Goal: Task Accomplishment & Management: Use online tool/utility

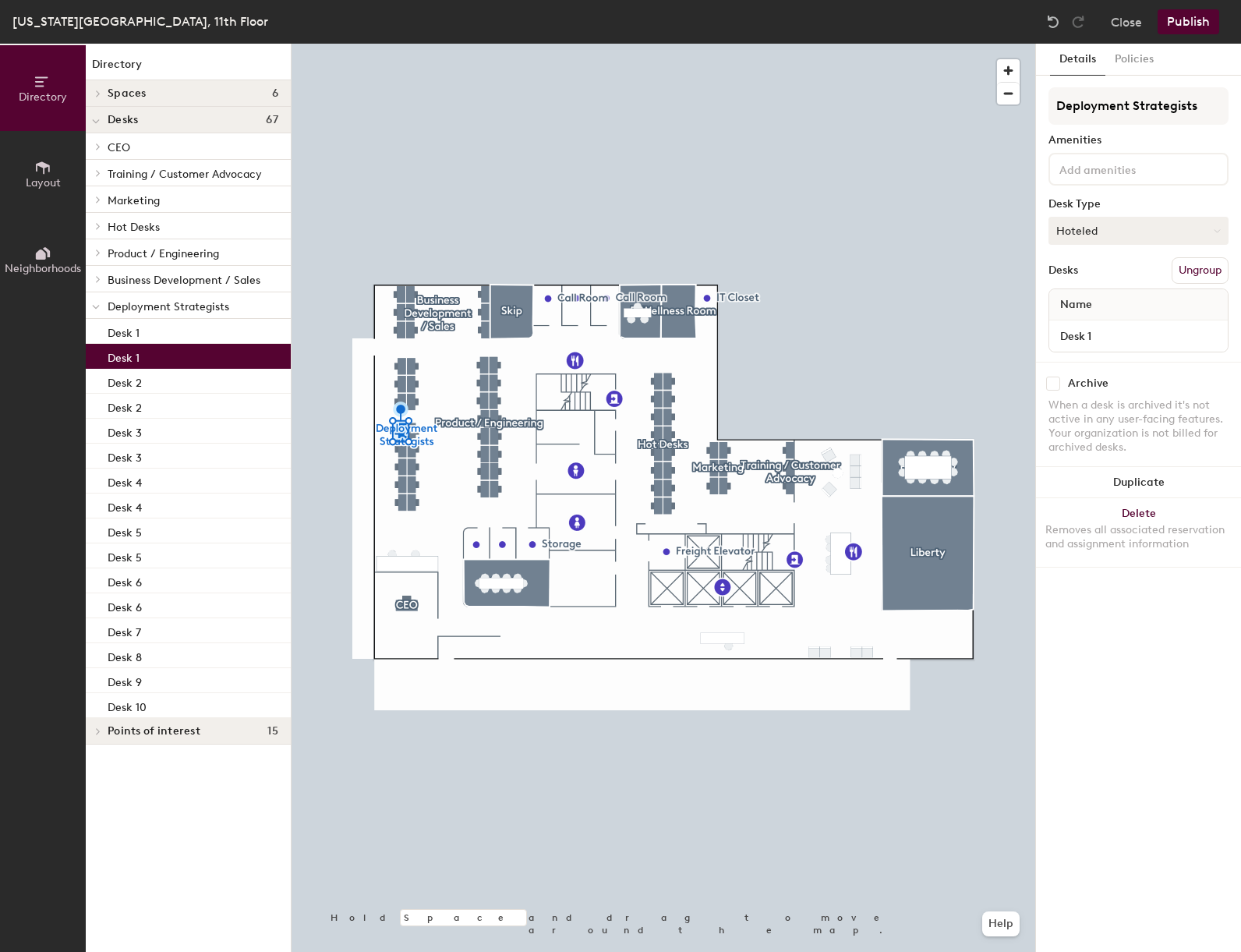
click at [1118, 233] on button "Hoteled" at bounding box center [1139, 230] width 181 height 28
click at [1110, 278] on div "Assigned" at bounding box center [1128, 280] width 156 height 24
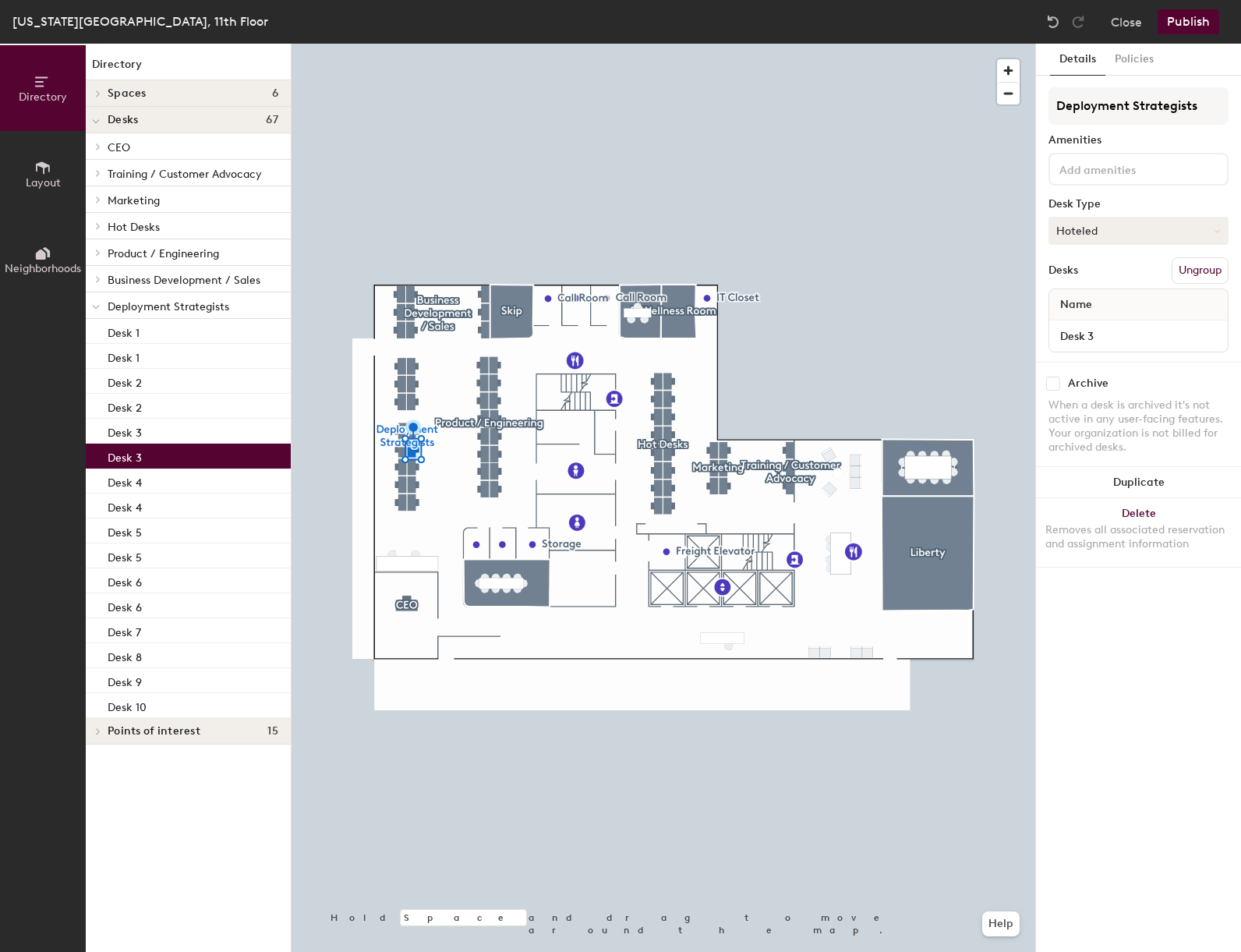
click at [1139, 219] on button "Hoteled" at bounding box center [1139, 230] width 181 height 28
click at [1118, 285] on div "Assigned" at bounding box center [1128, 280] width 156 height 24
click at [1197, 26] on button "Publish" at bounding box center [1188, 22] width 61 height 25
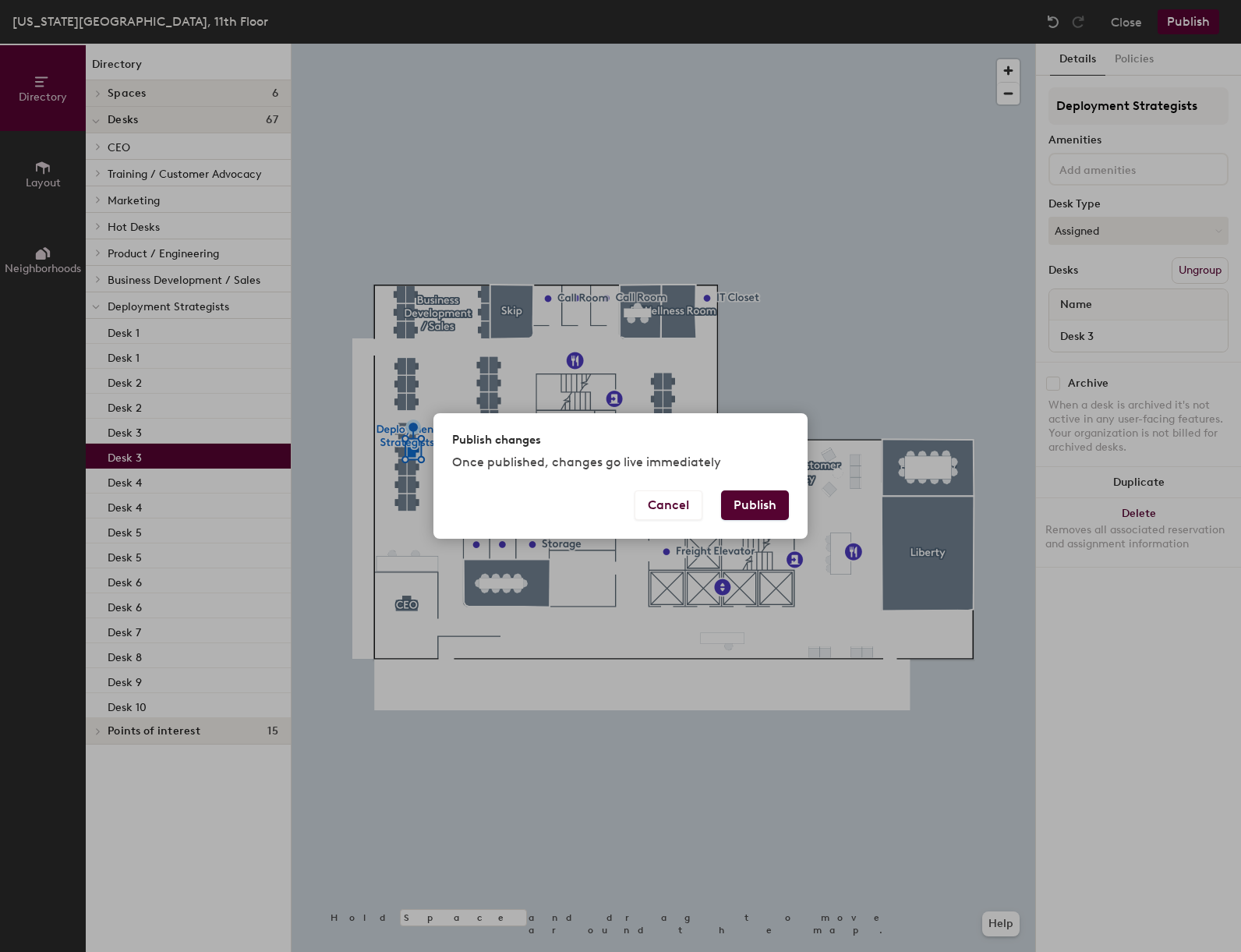
click at [774, 501] on button "Publish" at bounding box center [755, 505] width 68 height 29
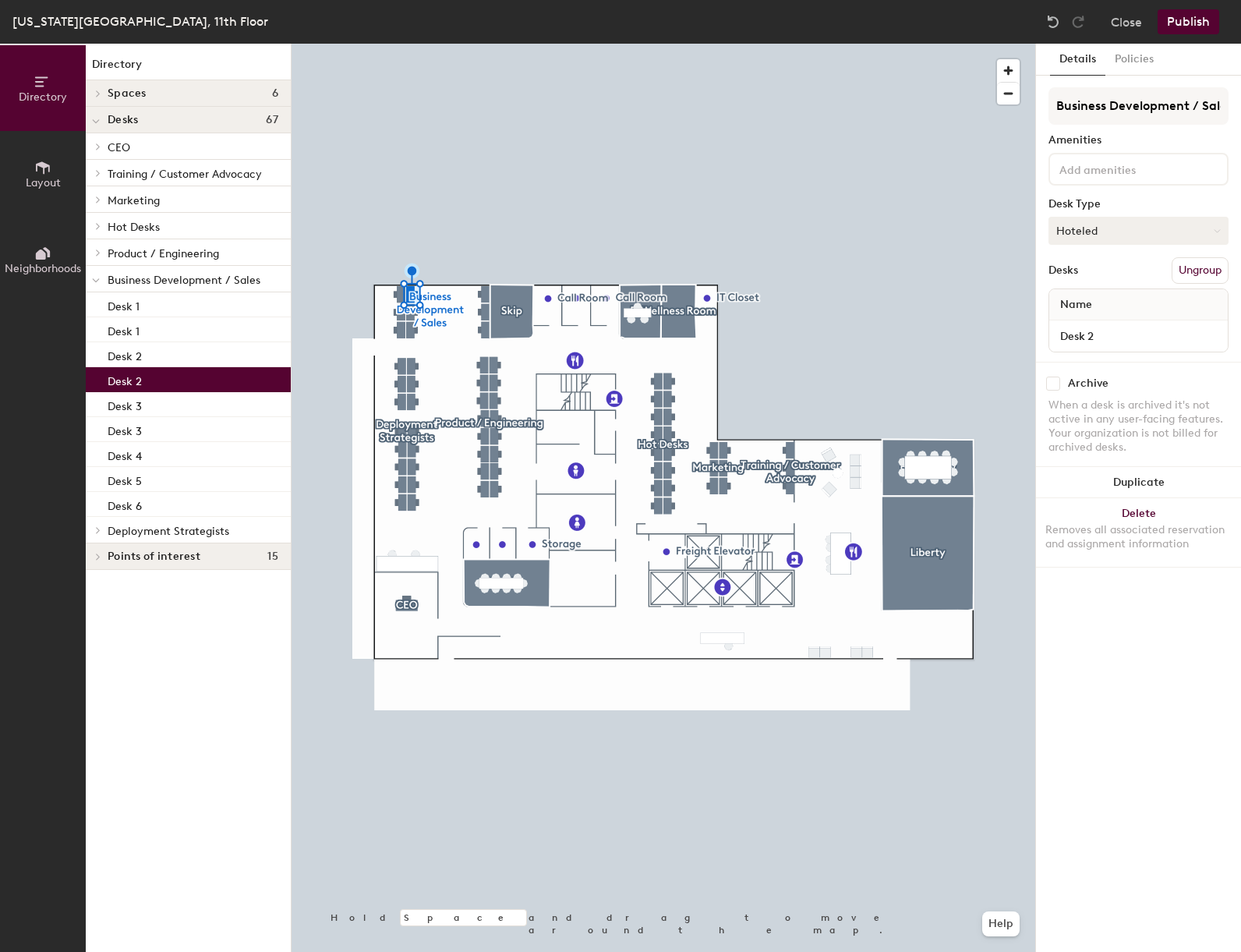
click at [1097, 229] on button "Hoteled" at bounding box center [1139, 230] width 181 height 28
click at [1095, 281] on div "Assigned" at bounding box center [1128, 280] width 156 height 24
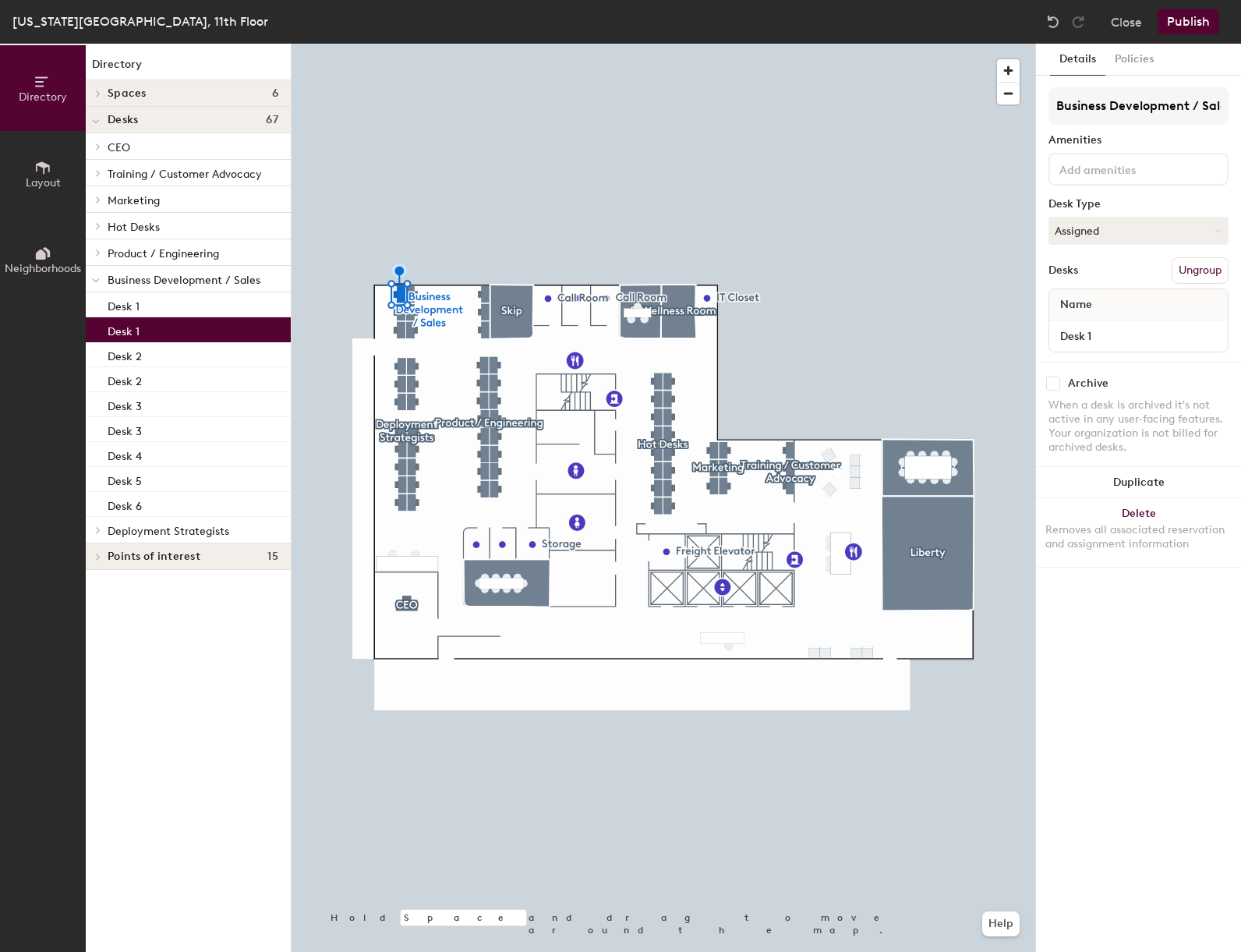
click at [398, 44] on div at bounding box center [663, 44] width 744 height 0
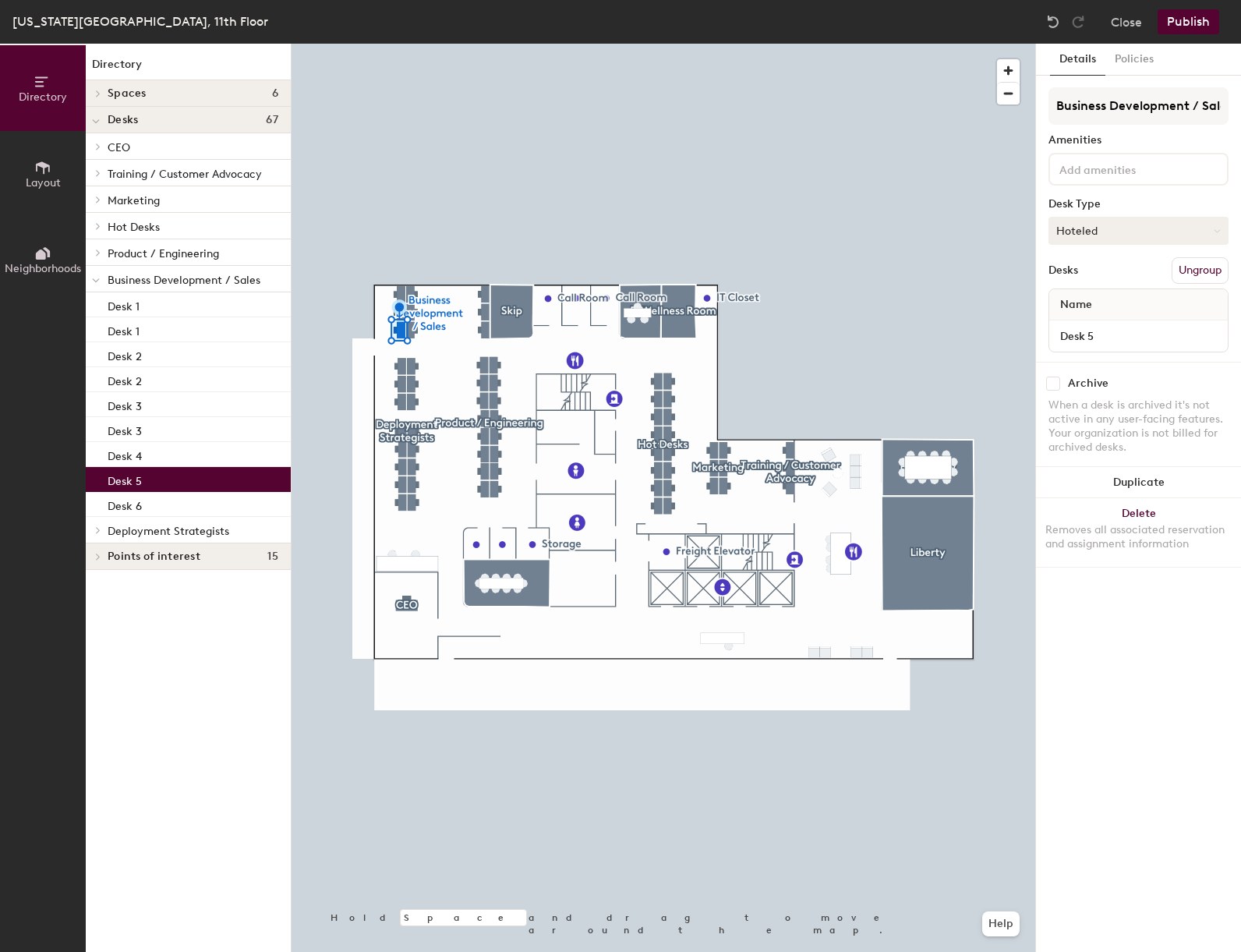
click at [1176, 228] on button "Hoteled" at bounding box center [1139, 230] width 181 height 28
click at [1099, 281] on div "Assigned" at bounding box center [1128, 280] width 156 height 24
click at [1188, 26] on button "Publish" at bounding box center [1188, 22] width 61 height 25
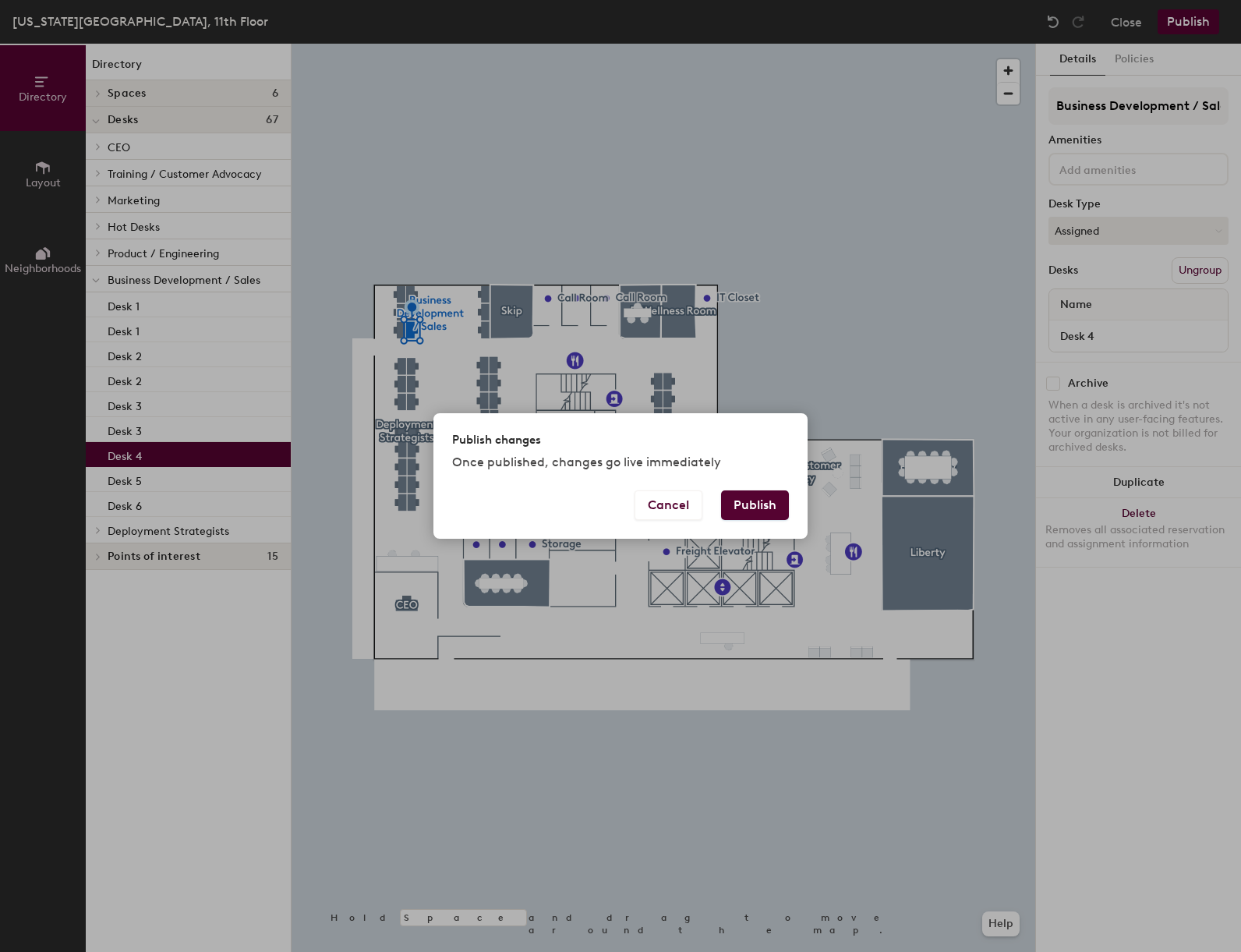
click at [767, 501] on button "Publish" at bounding box center [755, 505] width 68 height 29
